Goal: Task Accomplishment & Management: Use online tool/utility

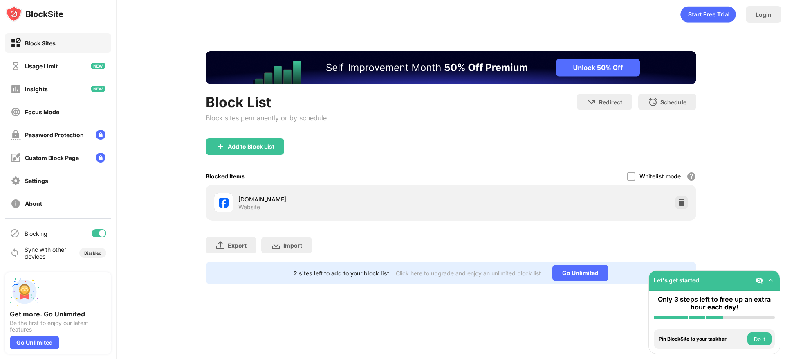
click at [677, 156] on div "Add to Block List" at bounding box center [451, 152] width 491 height 29
click at [680, 197] on div at bounding box center [681, 202] width 13 height 13
